Goal: Understand process/instructions: Learn how to perform a task or action

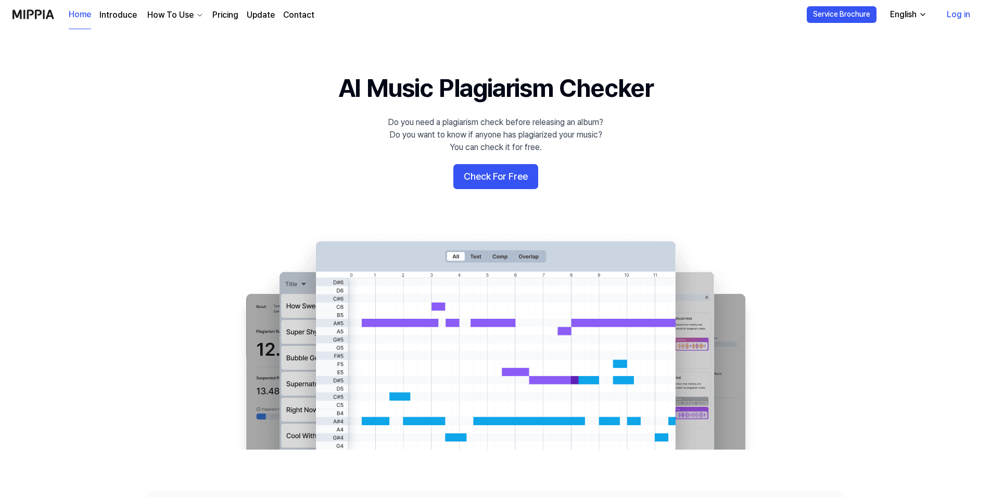
click at [192, 17] on div "How To Use" at bounding box center [170, 15] width 51 height 12
click at [155, 80] on link "Detail Analysis" at bounding box center [173, 80] width 100 height 21
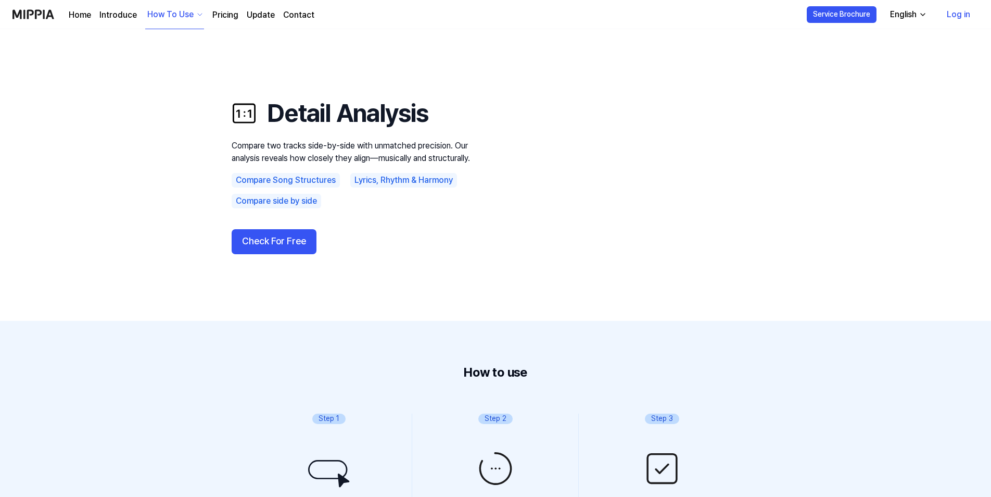
click at [125, 15] on link "Introduce" at bounding box center [117, 15] width 37 height 12
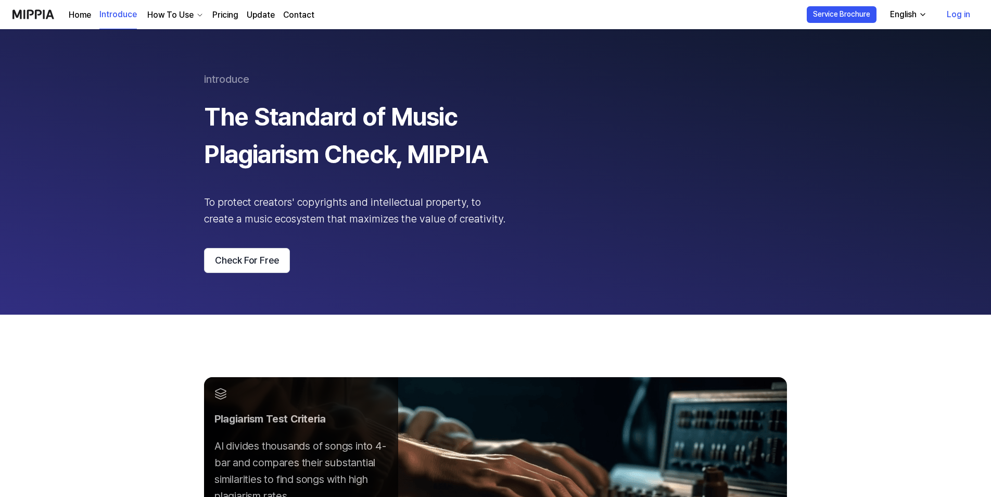
click at [79, 16] on link "Home" at bounding box center [80, 15] width 22 height 12
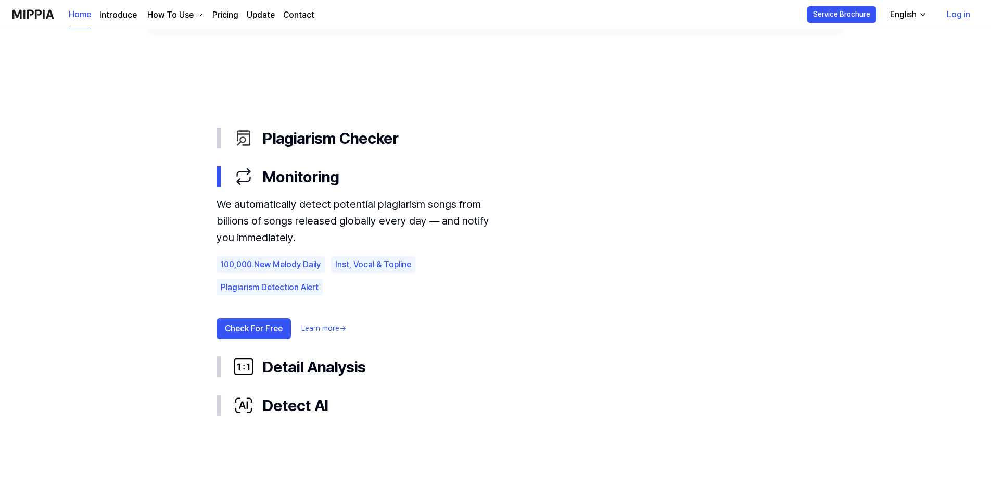
scroll to position [533, 0]
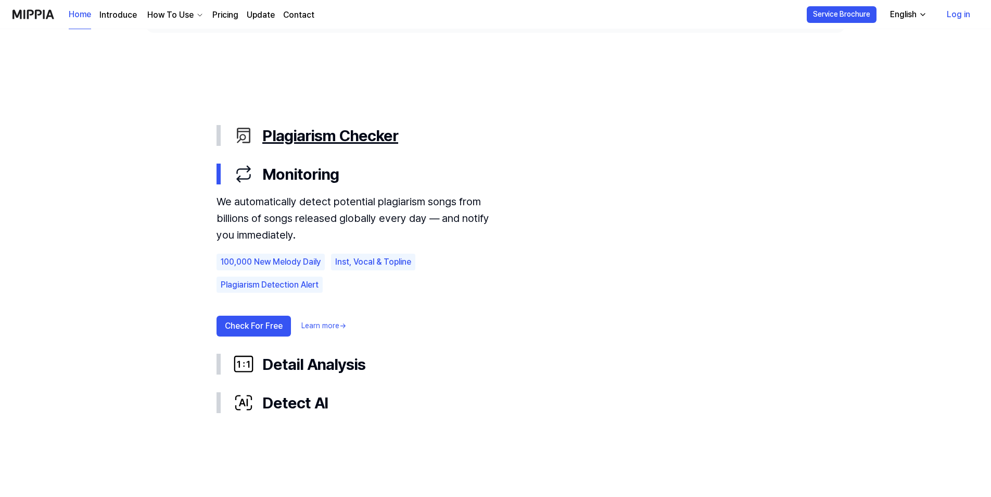
click at [299, 143] on div "Plagiarism Checker" at bounding box center [503, 135] width 541 height 22
